Goal: Obtain resource: Obtain resource

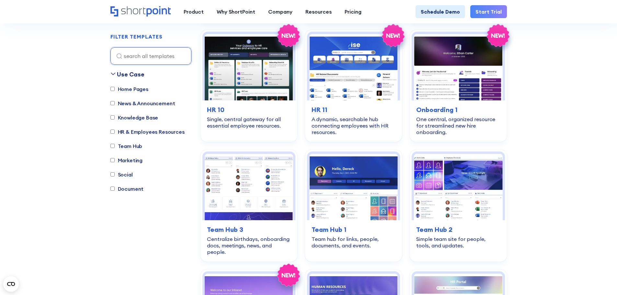
scroll to position [616, 0]
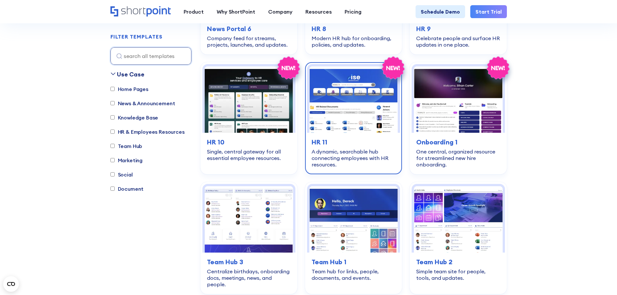
click at [334, 112] on img at bounding box center [353, 99] width 88 height 66
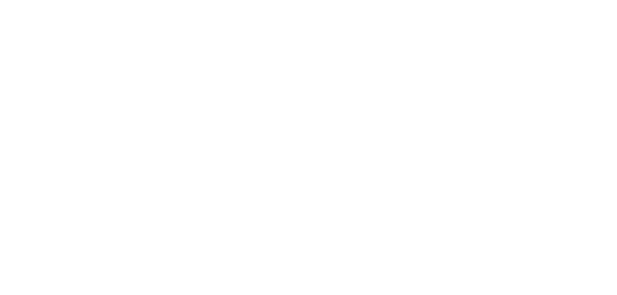
scroll to position [1038, 0]
